Goal: Task Accomplishment & Management: Manage account settings

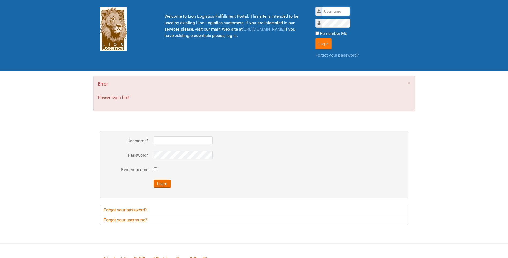
type input "lion"
click at [328, 46] on button "Log in" at bounding box center [324, 43] width 16 height 11
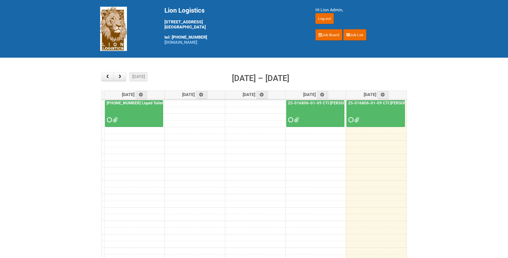
click at [363, 118] on div at bounding box center [375, 114] width 57 height 17
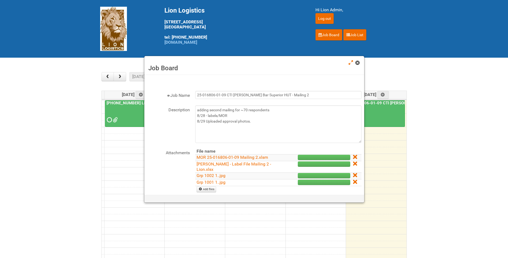
click at [358, 61] on span at bounding box center [357, 63] width 4 height 4
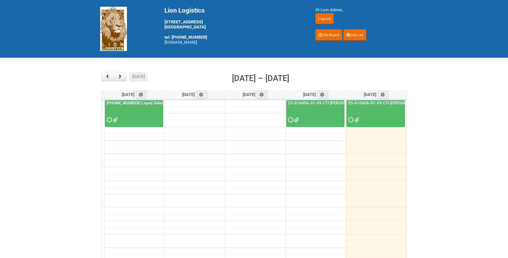
click at [308, 106] on div "25-016806-01-09 CTI [PERSON_NAME] Bar Superior HUT" at bounding box center [316, 111] width 58 height 23
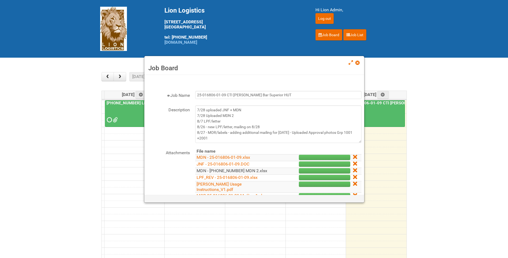
click at [240, 169] on link "MDN - [PHONE_NUMBER] MDN 2.xlsx" at bounding box center [232, 170] width 71 height 5
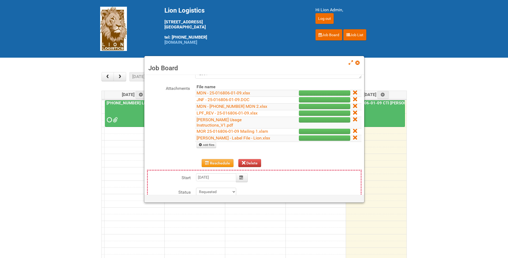
scroll to position [80, 0]
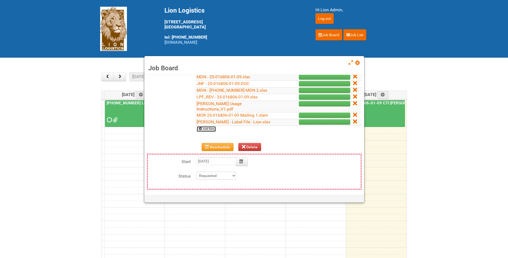
click at [211, 126] on link "Add files" at bounding box center [207, 129] width 20 height 6
type input "C:\fakepath\MDN - [PHONE_NUMBER] MDN leftovers.xlsx"
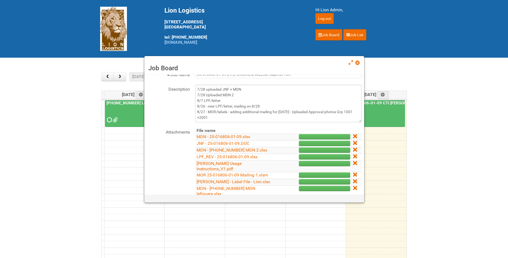
scroll to position [27, 0]
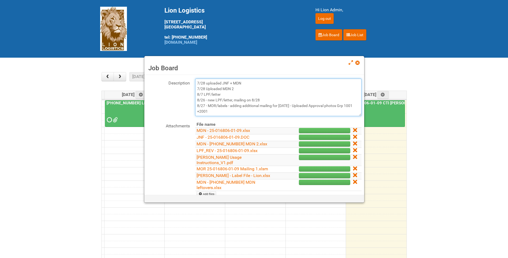
click at [283, 111] on textarea "7/28 uploaded JNF + MDN 7/28 Uploaded MDN 2 8/7 LPF/letter 8/26 - new LPF/lette…" at bounding box center [278, 97] width 166 height 38
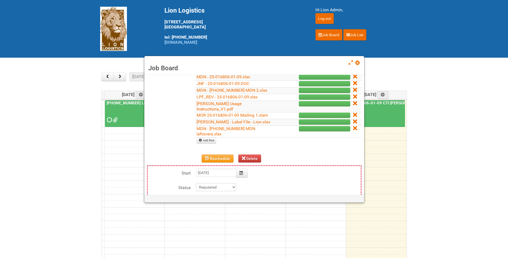
scroll to position [109, 0]
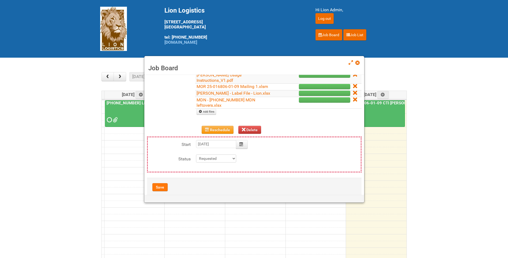
type textarea "7/28 uploaded JNF + MDN 7/28 Uploaded MDN 2 8/7 LPF/letter 8/26 - new LPF/lette…"
click at [166, 183] on button "Save" at bounding box center [159, 187] width 15 height 8
type input "[DATE] 09:00:00"
